Goal: Check status: Check status

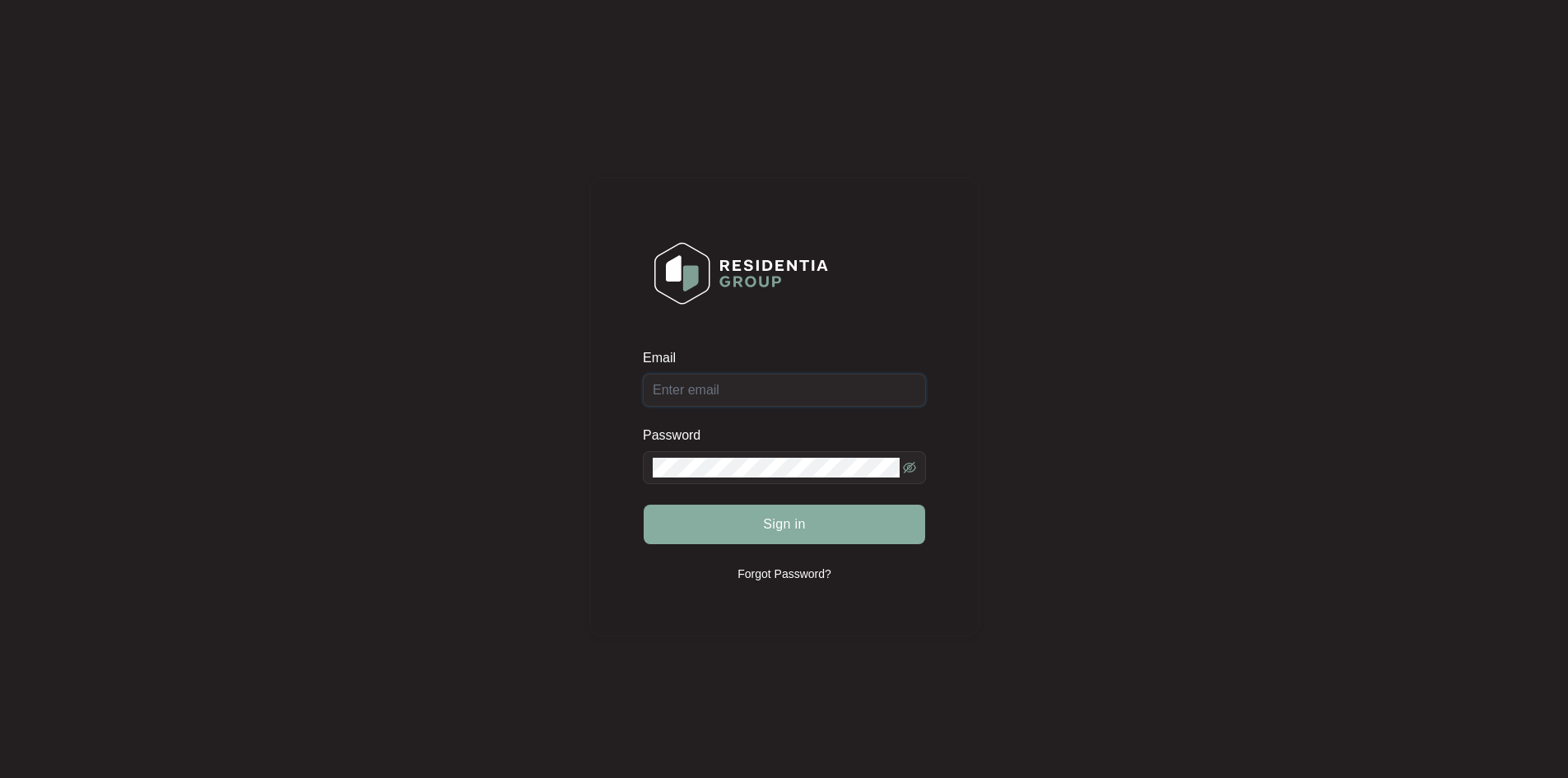
type input "[EMAIL_ADDRESS][DOMAIN_NAME]"
click at [790, 526] on span "Sign in" at bounding box center [784, 524] width 43 height 20
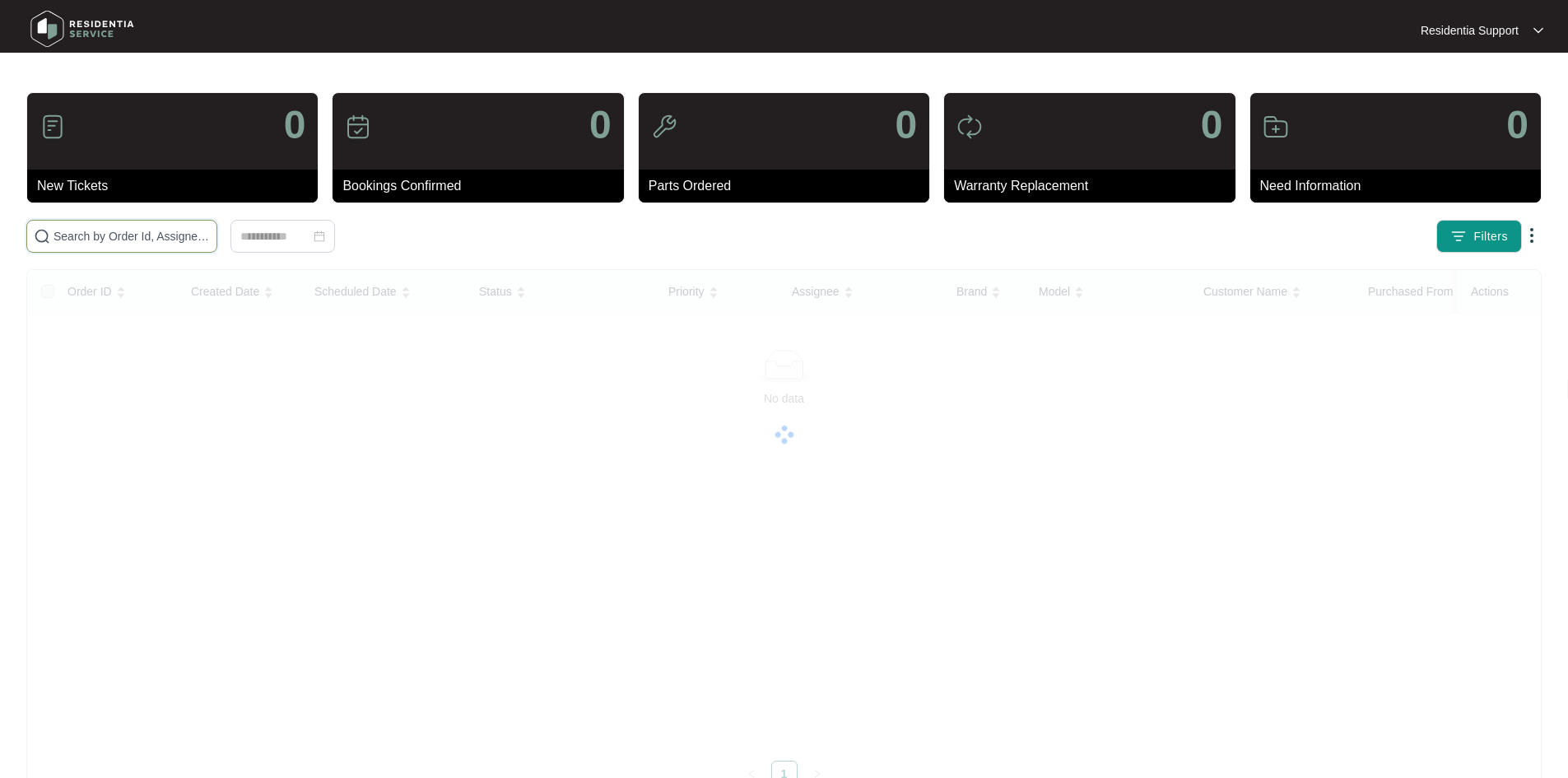
click at [210, 242] on input "text" at bounding box center [132, 236] width 157 height 18
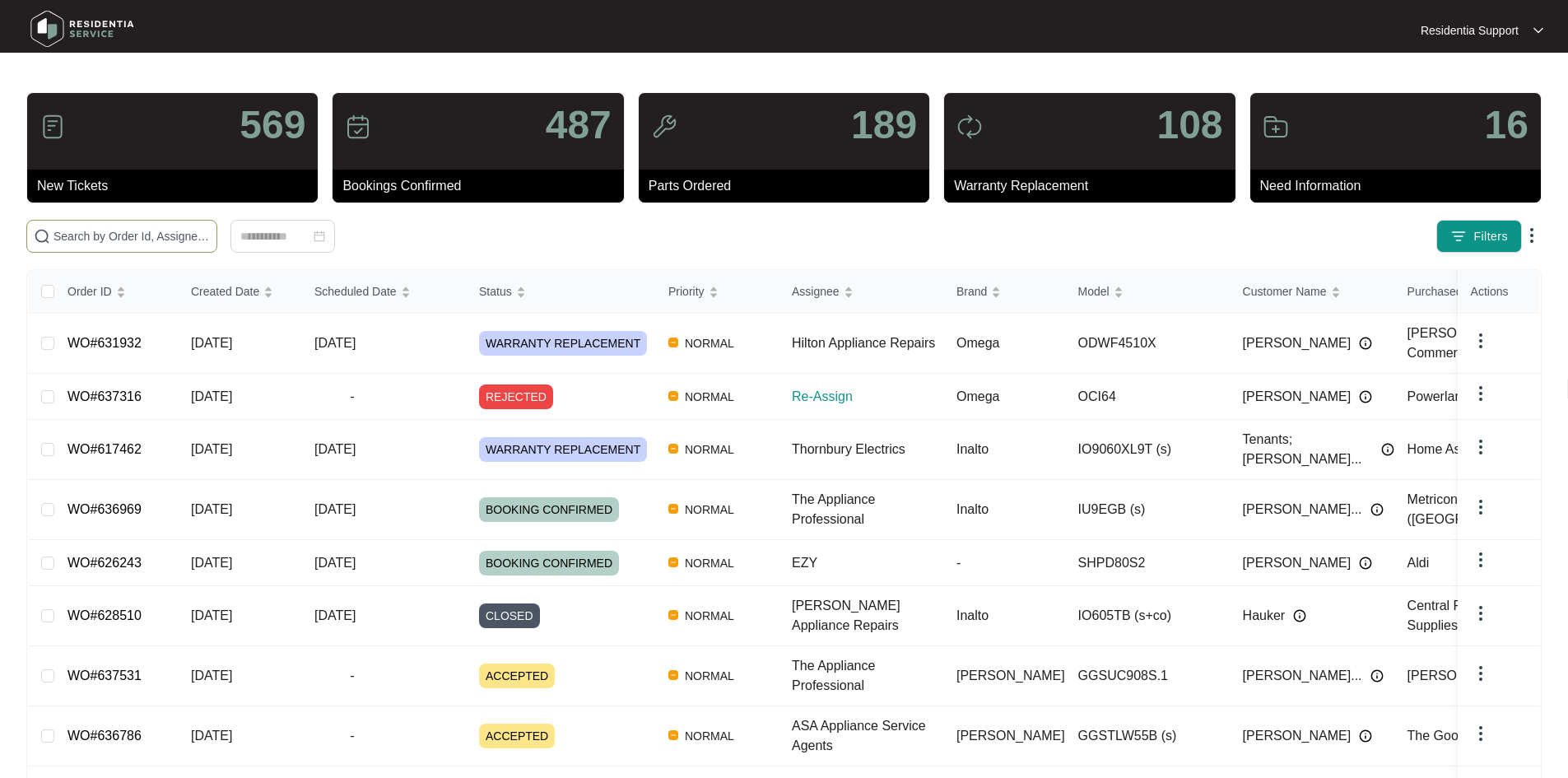
paste input "637316"
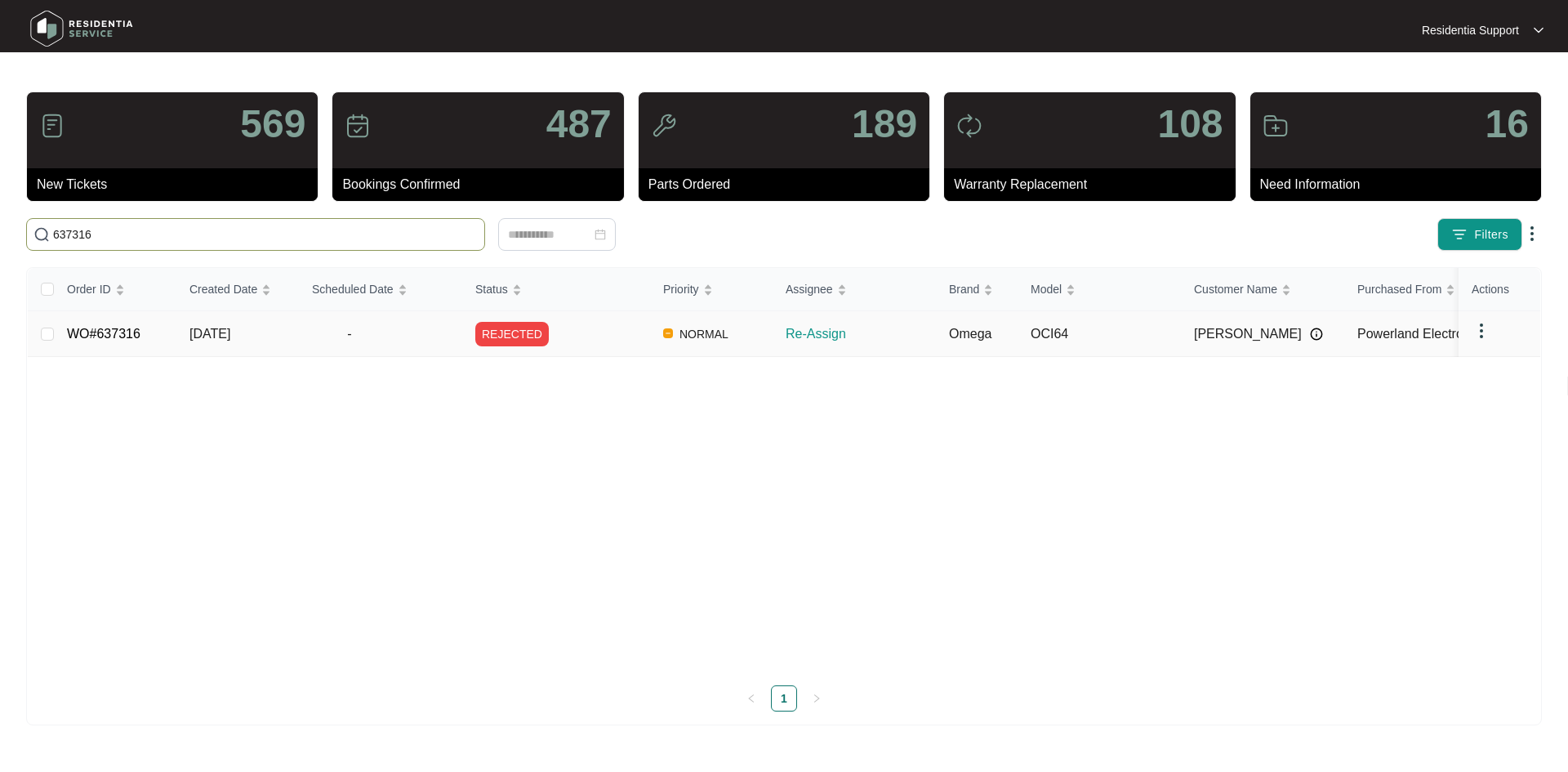
type input "637316"
click at [714, 339] on span "NORMAL" at bounding box center [704, 334] width 62 height 19
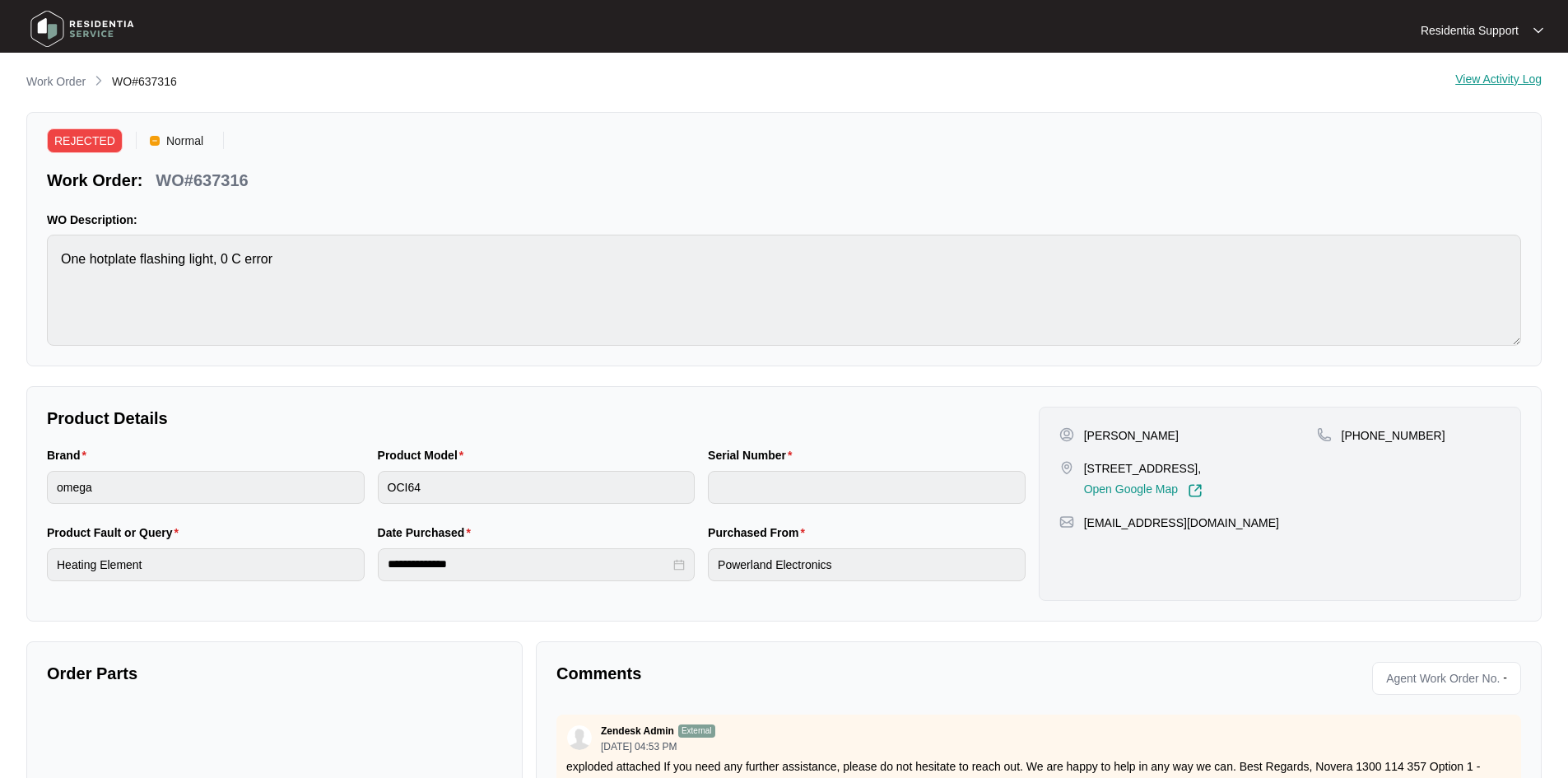
click at [1494, 81] on div "View Activity Log" at bounding box center [1499, 82] width 86 height 20
